Goal: Task Accomplishment & Management: Manage account settings

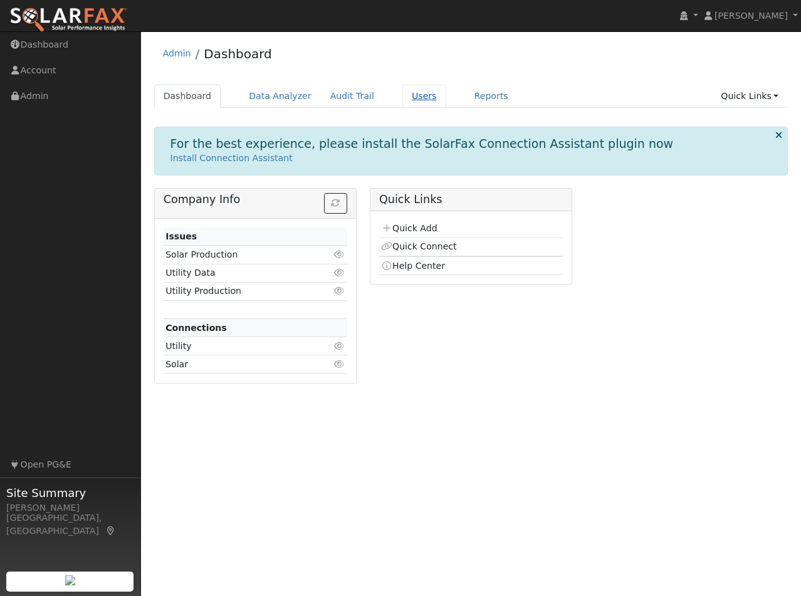
click at [402, 97] on link "Users" at bounding box center [424, 96] width 44 height 23
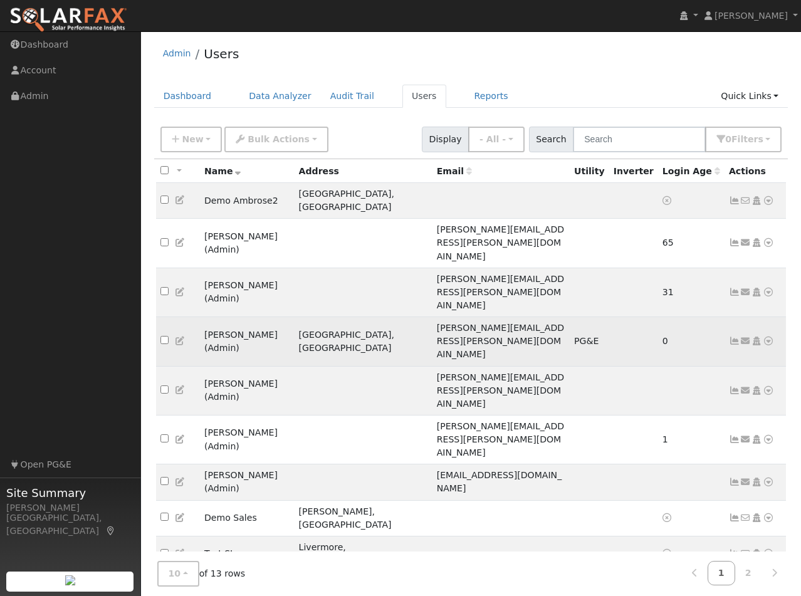
click at [769, 337] on icon at bounding box center [768, 341] width 11 height 9
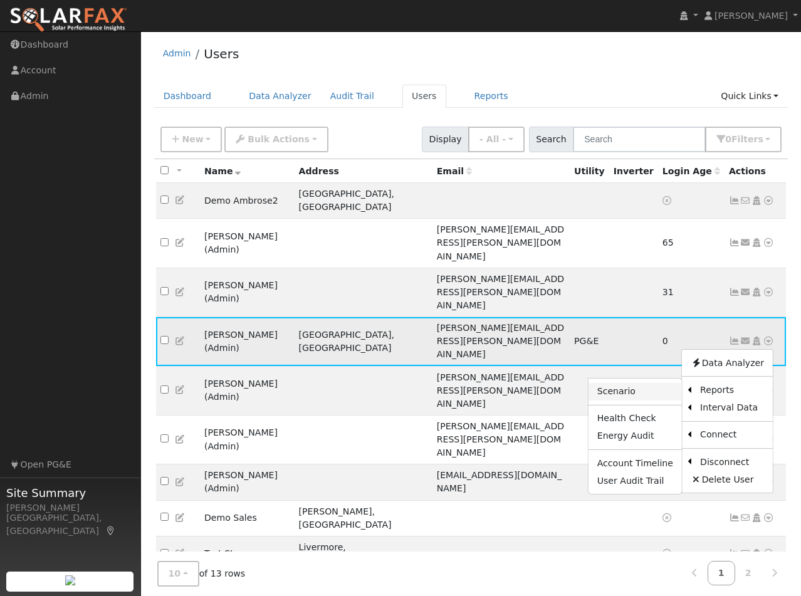
click at [627, 383] on link "Scenario" at bounding box center [635, 392] width 93 height 18
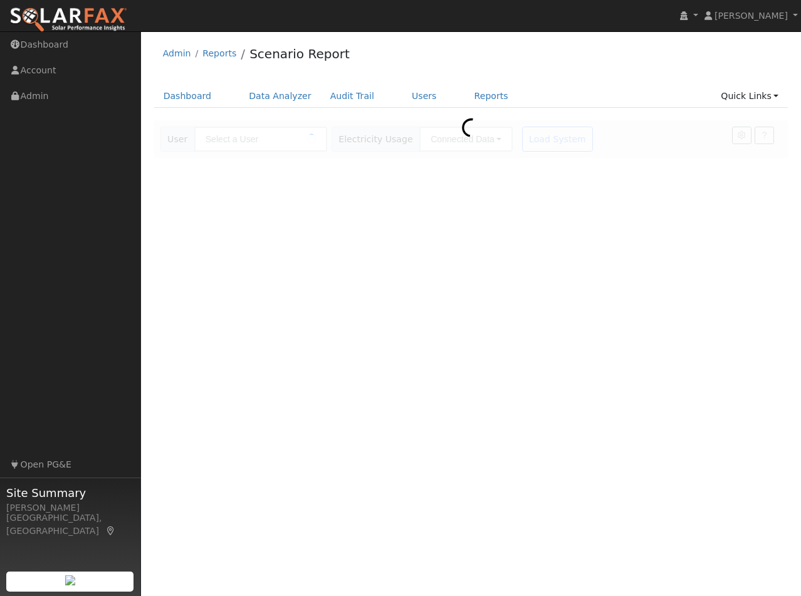
type input "[PERSON_NAME]"
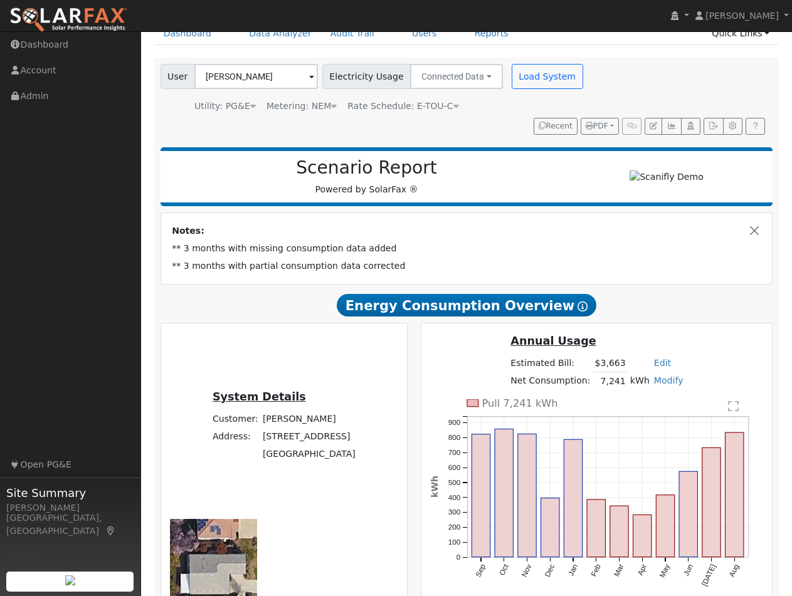
scroll to position [125, 0]
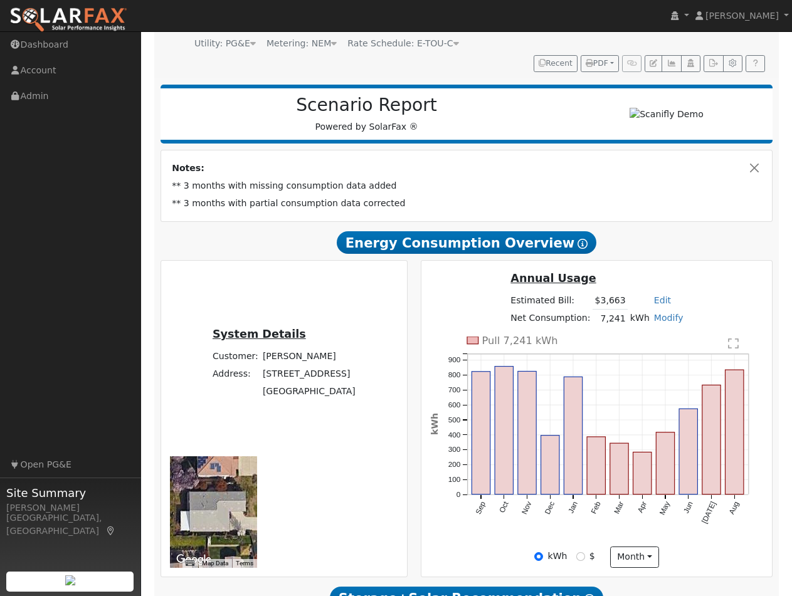
type input "4344"
click at [585, 552] on input "$" at bounding box center [580, 556] width 9 height 9
radio input "true"
radio input "false"
click at [567, 550] on div "kWh" at bounding box center [550, 556] width 33 height 13
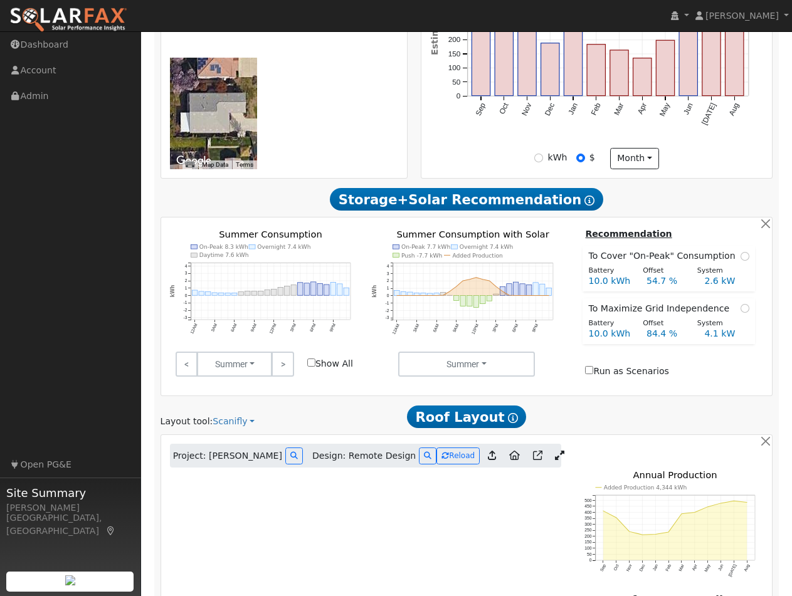
scroll to position [627, 0]
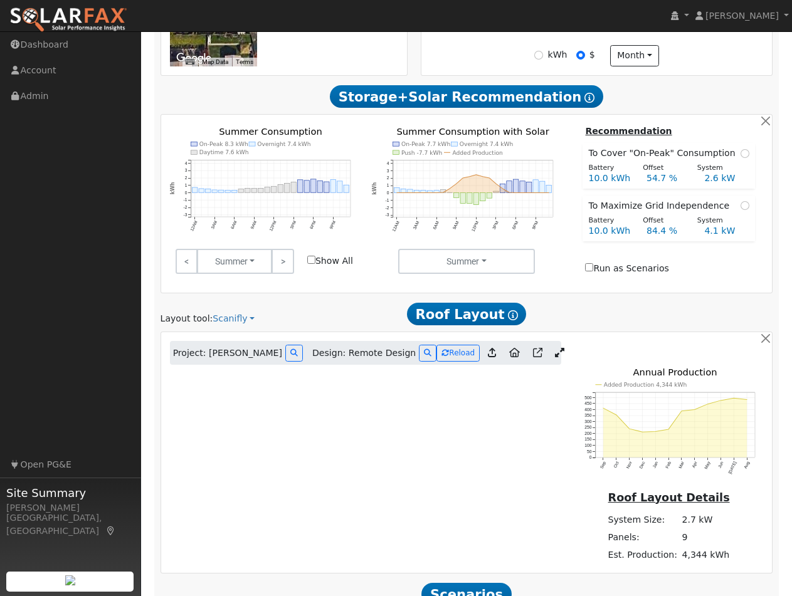
click at [555, 348] on icon at bounding box center [559, 352] width 9 height 9
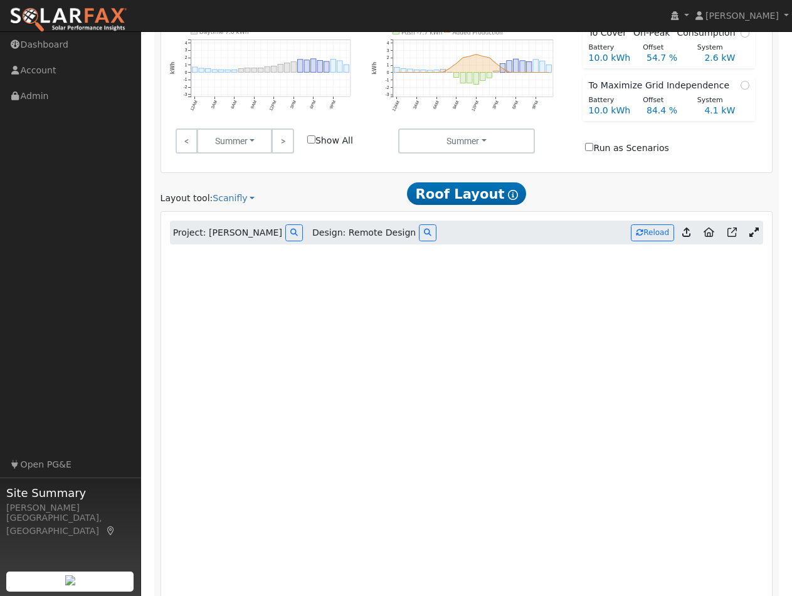
scroll to position [746, 0]
click at [736, 229] on icon at bounding box center [731, 233] width 9 height 9
click at [651, 226] on button "Reload" at bounding box center [652, 234] width 43 height 17
click at [663, 226] on button "Reload" at bounding box center [652, 234] width 43 height 17
click at [751, 229] on icon at bounding box center [753, 233] width 9 height 9
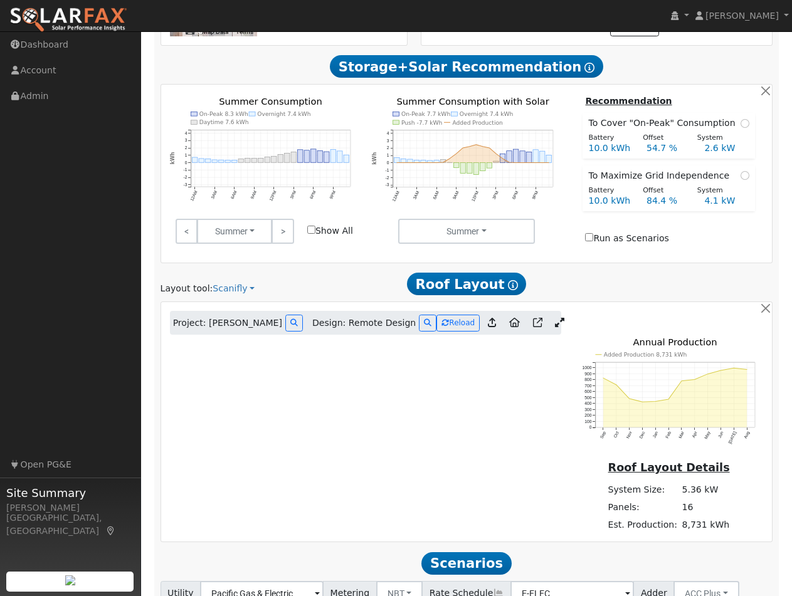
scroll to position [656, 0]
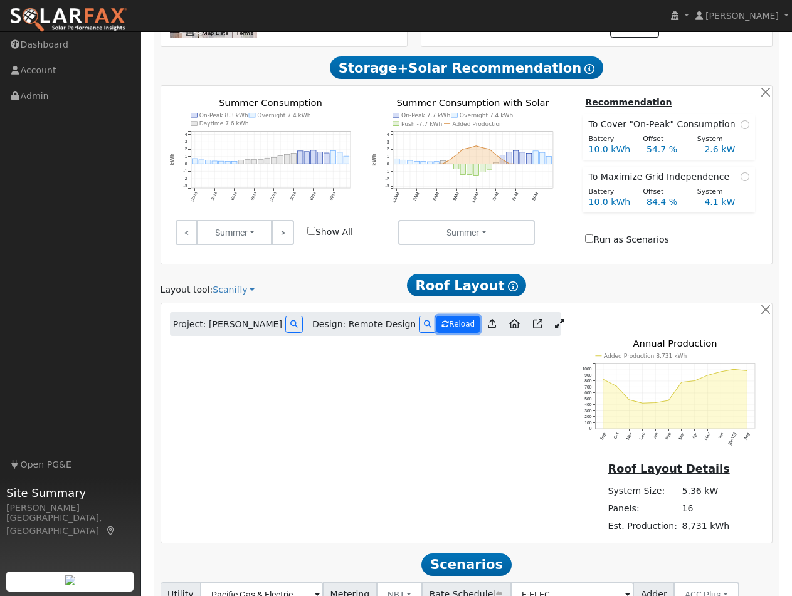
click at [446, 316] on button "Reload" at bounding box center [457, 324] width 43 height 17
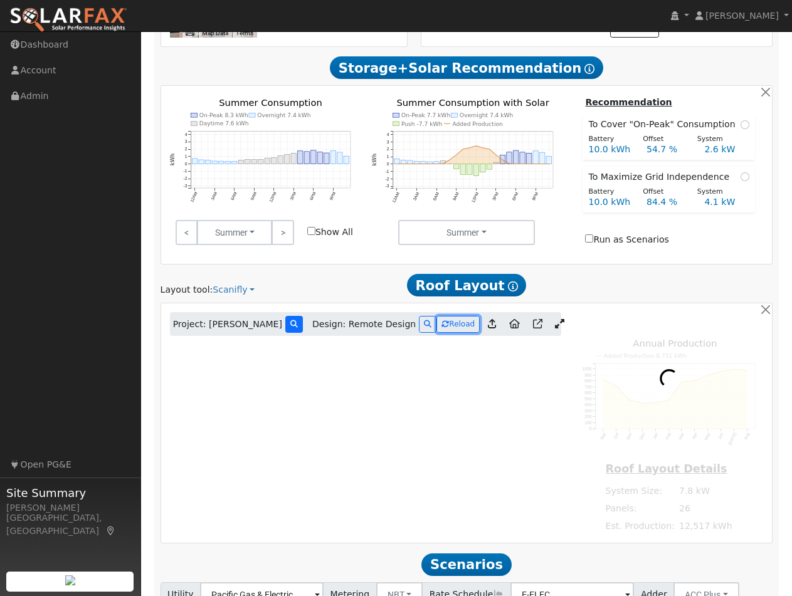
type input "12517"
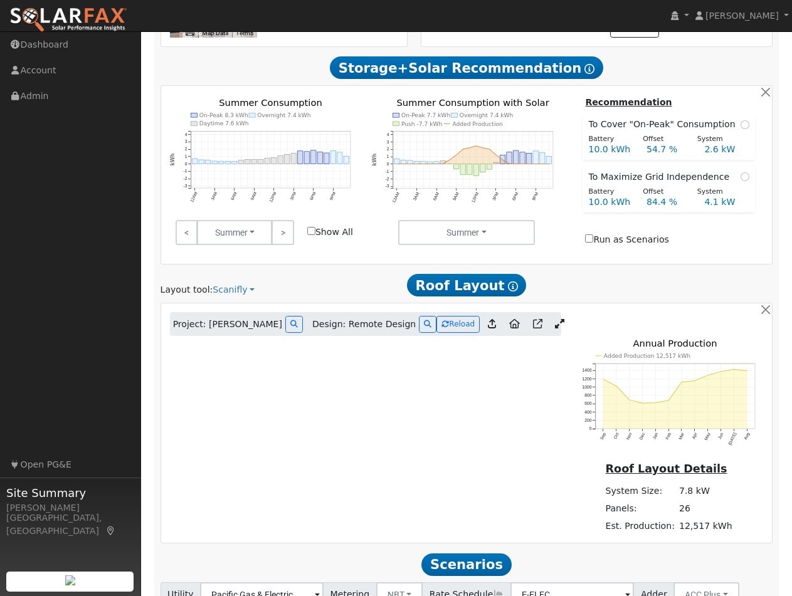
scroll to position [654, 0]
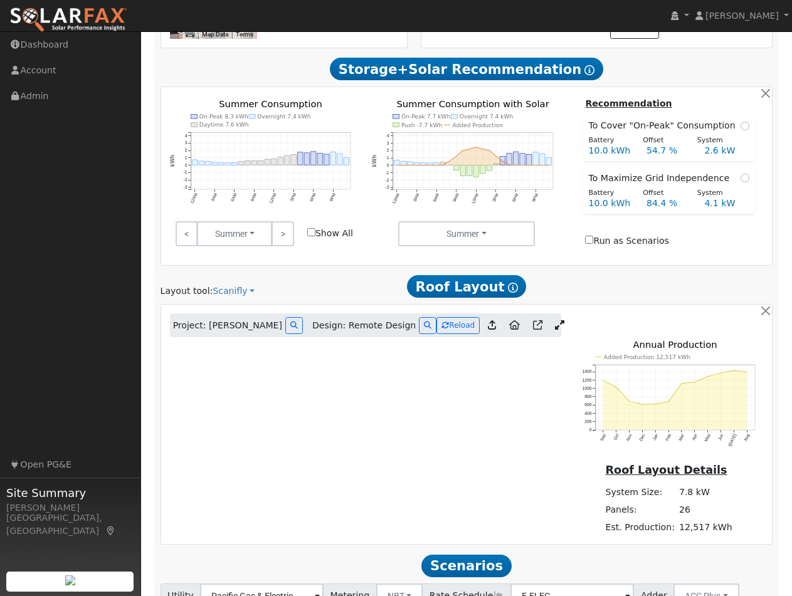
click at [555, 316] on link at bounding box center [559, 325] width 18 height 19
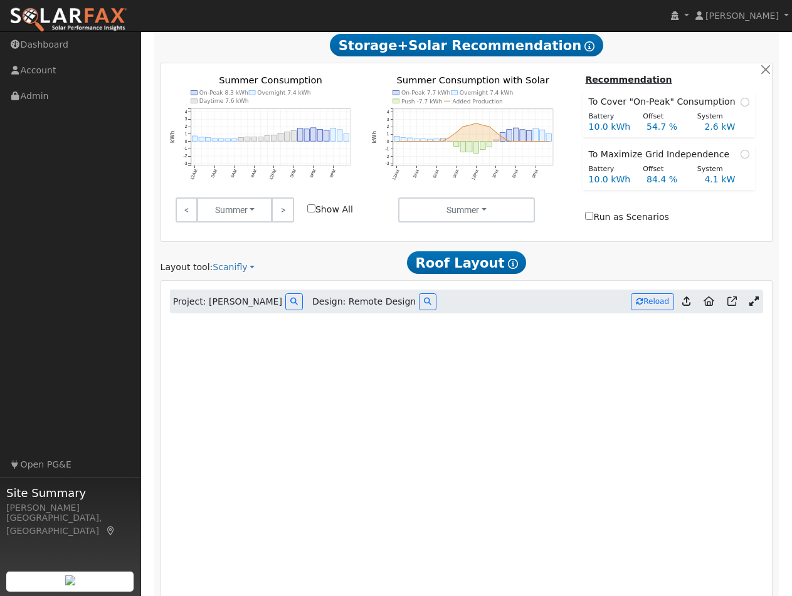
scroll to position [742, 0]
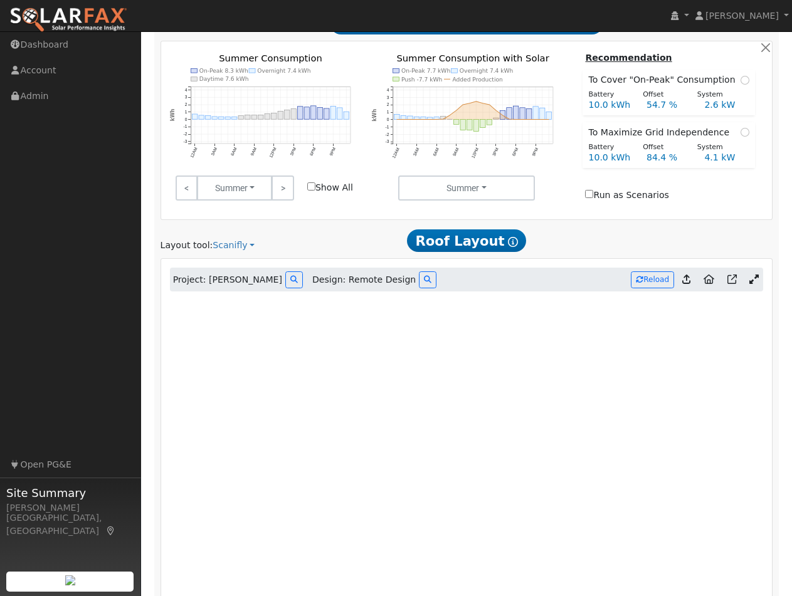
click at [753, 275] on icon at bounding box center [753, 279] width 9 height 9
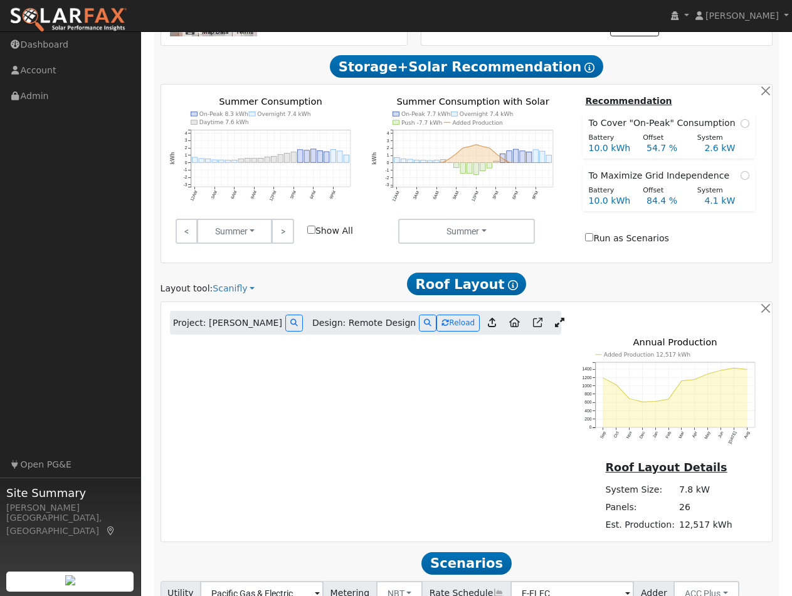
click at [577, 552] on h2 "Scenarios Scenario" at bounding box center [466, 563] width 612 height 23
click at [555, 318] on icon at bounding box center [559, 322] width 9 height 9
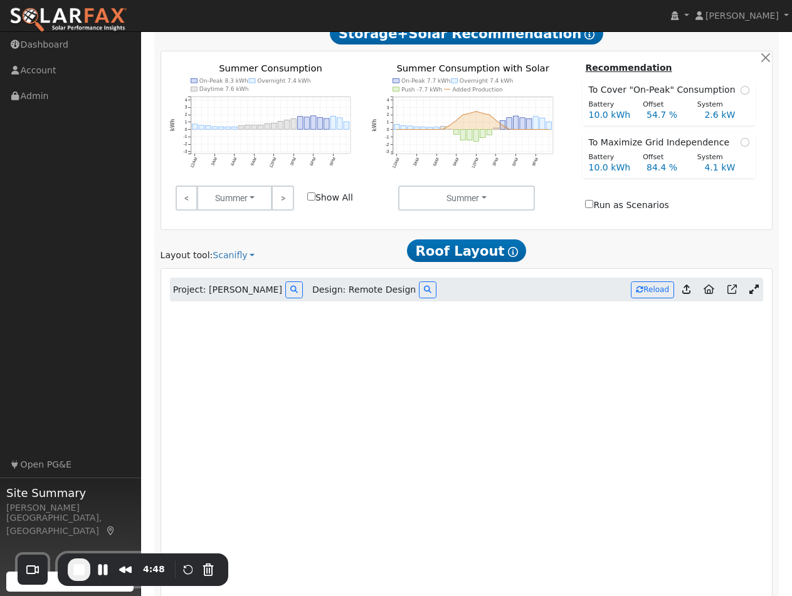
scroll to position [689, 0]
click at [182, 570] on button "Restart Recording" at bounding box center [188, 569] width 15 height 15
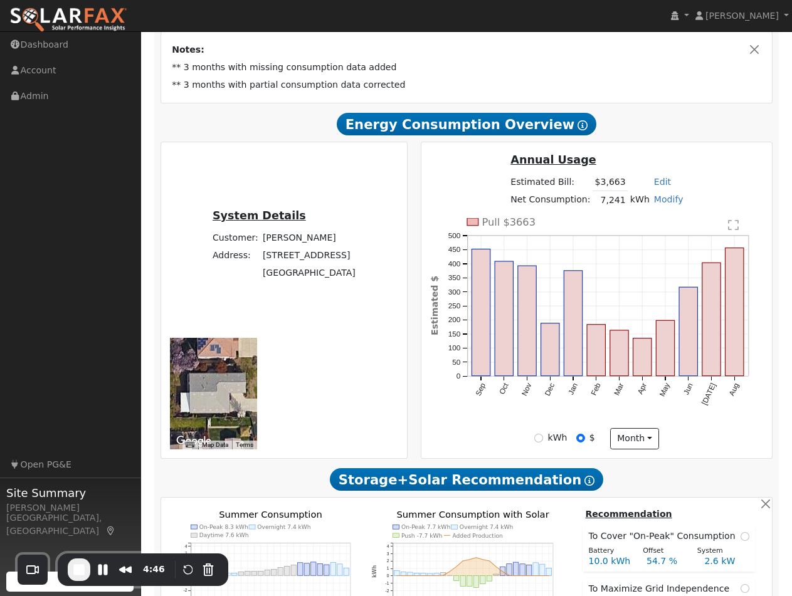
scroll to position [241, 0]
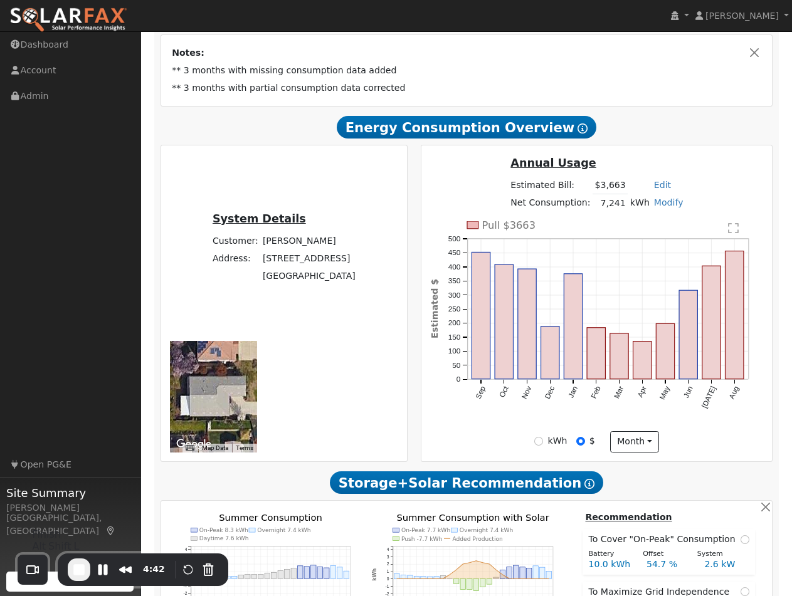
click at [78, 568] on span "End Recording" at bounding box center [78, 569] width 15 height 15
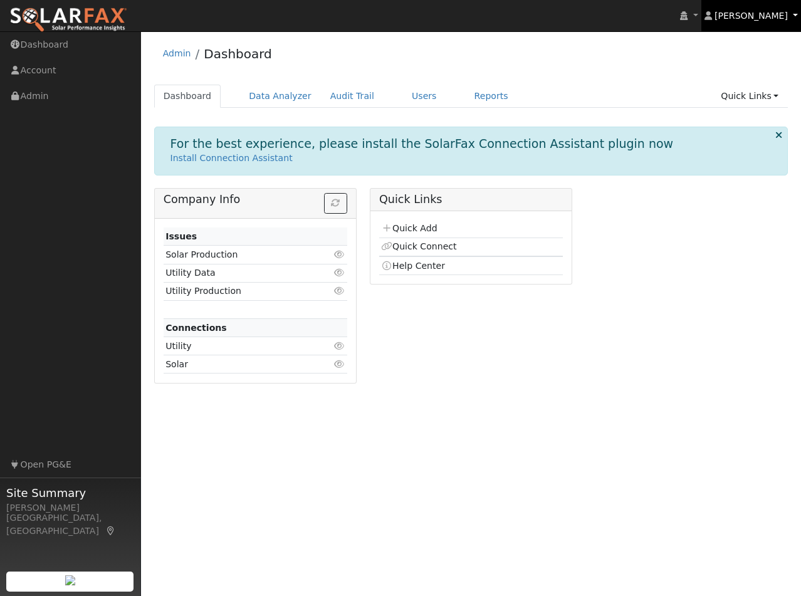
click at [773, 17] on span "[PERSON_NAME]" at bounding box center [750, 16] width 73 height 10
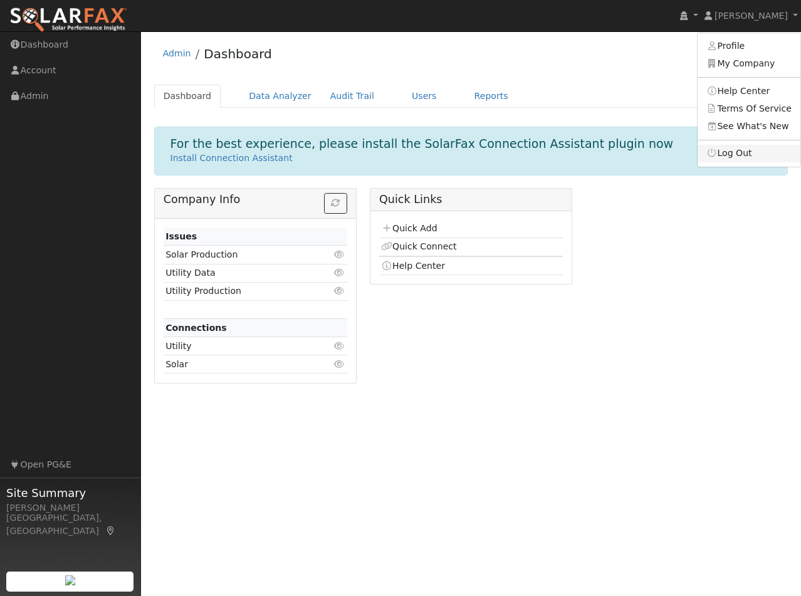
click at [740, 159] on link "Log Out" at bounding box center [749, 154] width 103 height 18
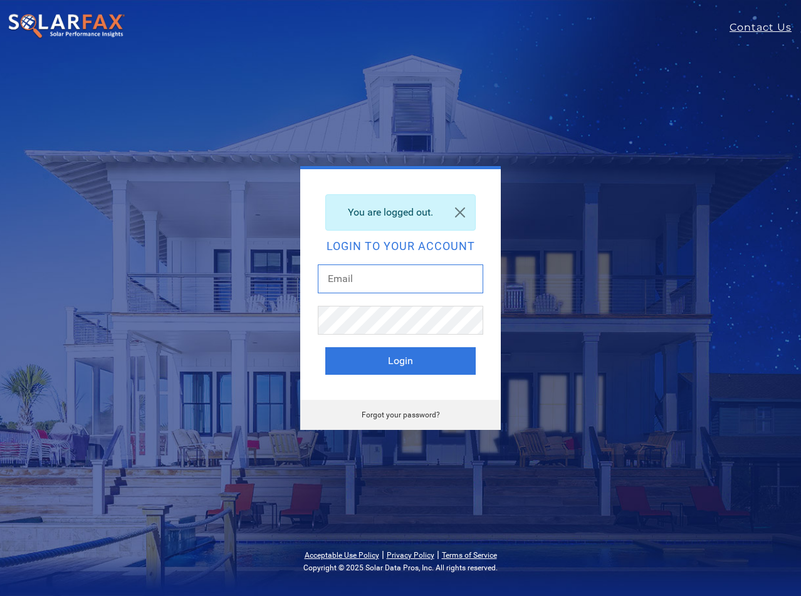
click at [385, 276] on input "text" at bounding box center [400, 278] width 165 height 29
click at [175, 182] on div "You are logged out. Login to your account Login Forgot your password?" at bounding box center [400, 298] width 476 height 264
click at [357, 280] on input "text" at bounding box center [400, 278] width 165 height 29
type input "kelvin.hayes@scanifly.com"
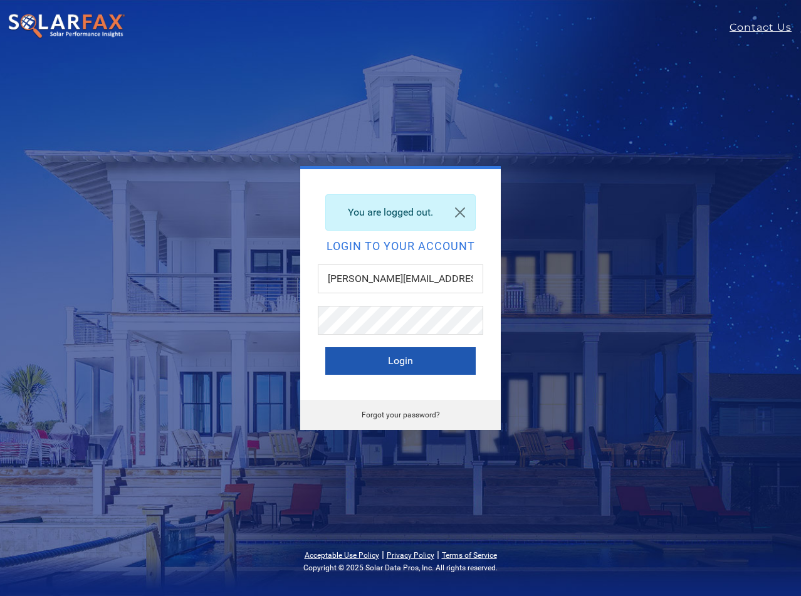
click at [422, 358] on button "Login" at bounding box center [400, 361] width 150 height 28
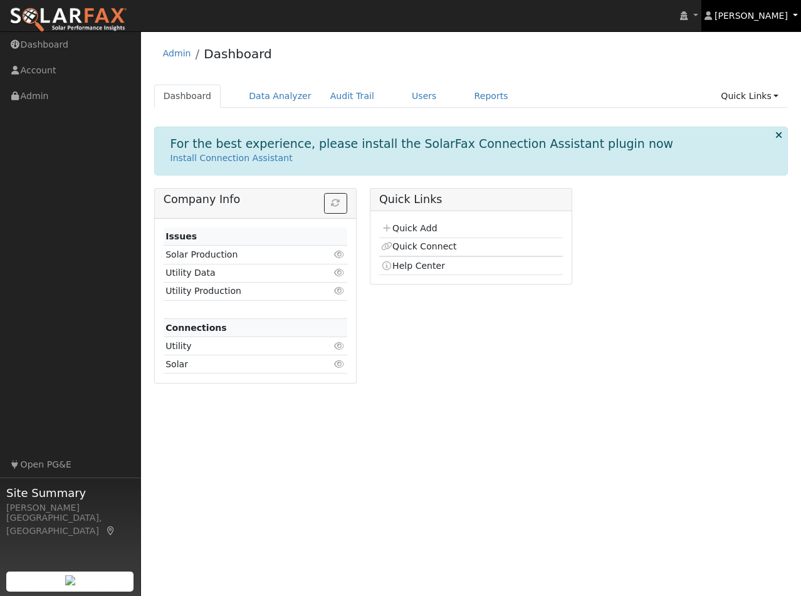
click at [768, 16] on span "[PERSON_NAME]" at bounding box center [750, 16] width 73 height 10
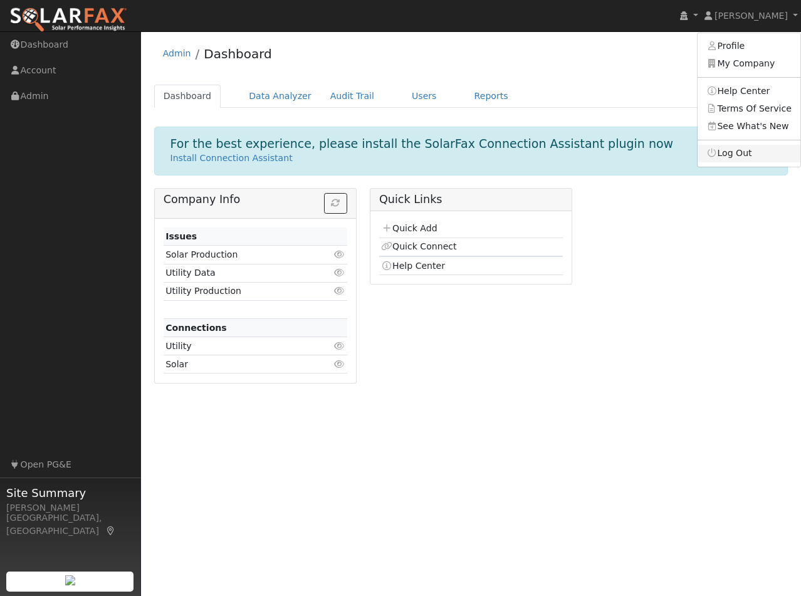
click at [736, 152] on link "Log Out" at bounding box center [749, 154] width 103 height 18
